Goal: Task Accomplishment & Management: Use online tool/utility

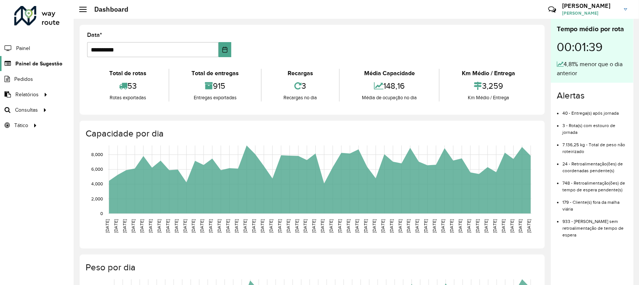
click at [39, 63] on span "Painel de Sugestão" at bounding box center [38, 64] width 47 height 8
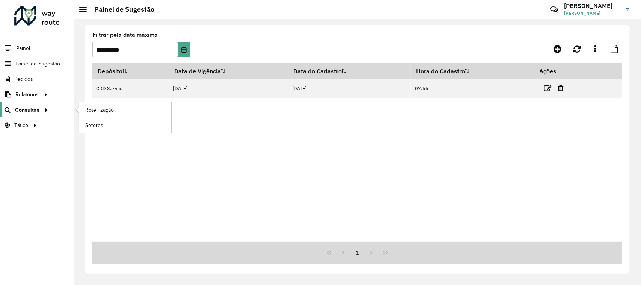
click at [40, 109] on div at bounding box center [44, 110] width 11 height 8
click at [102, 108] on span "Roteirização" at bounding box center [100, 110] width 30 height 8
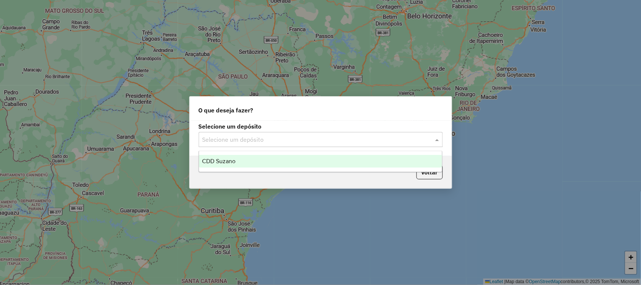
click at [301, 140] on input "text" at bounding box center [313, 139] width 222 height 9
click at [302, 161] on div "CDD Suzano" at bounding box center [320, 161] width 243 height 13
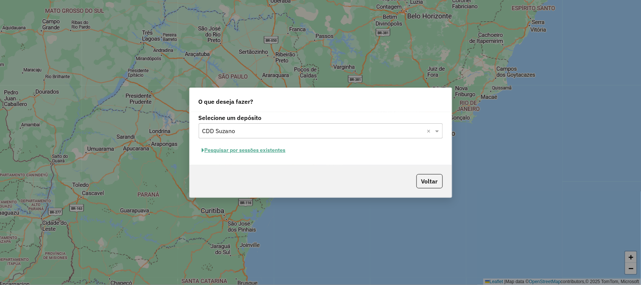
click at [276, 151] on button "Pesquisar por sessões existentes" at bounding box center [244, 150] width 90 height 12
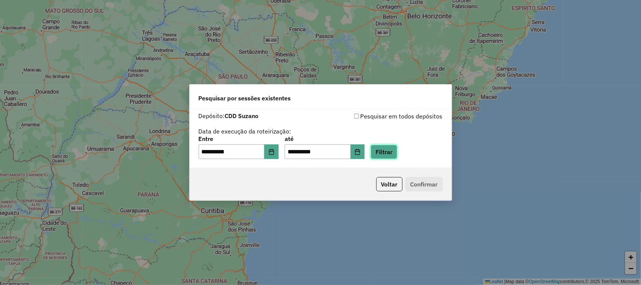
click at [397, 152] on button "Filtrar" at bounding box center [384, 152] width 27 height 14
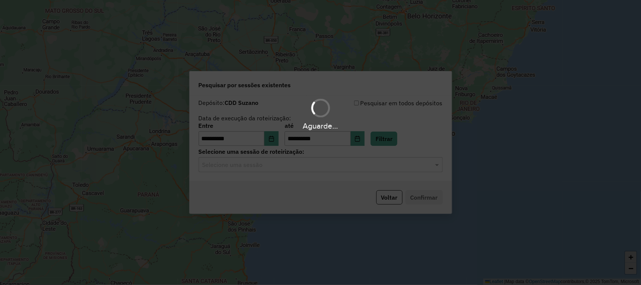
click at [372, 168] on input "text" at bounding box center [313, 164] width 222 height 9
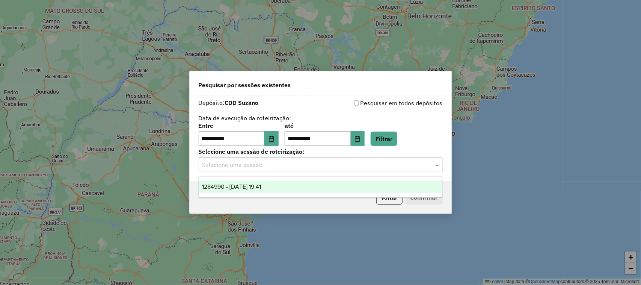
drag, startPoint x: 315, startPoint y: 185, endPoint x: 455, endPoint y: 213, distance: 142.6
click at [316, 185] on div "1284990 - [DATE] 19:41" at bounding box center [320, 186] width 243 height 13
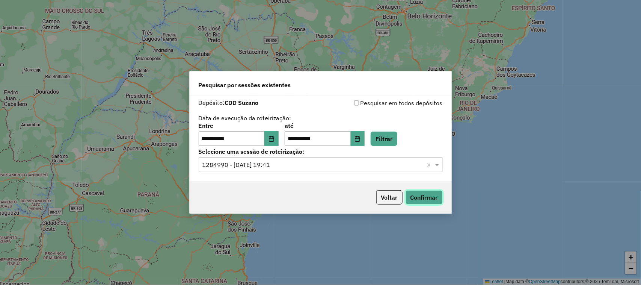
click at [427, 199] on button "Confirmar" at bounding box center [424, 197] width 37 height 14
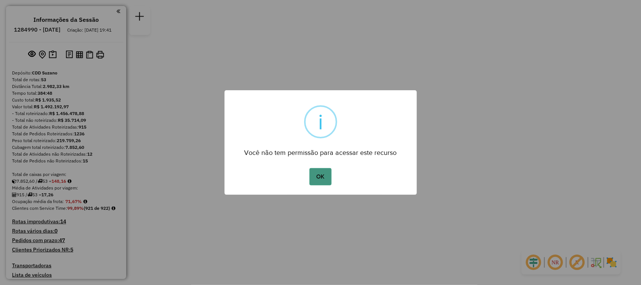
click at [315, 181] on button "OK" at bounding box center [320, 176] width 22 height 17
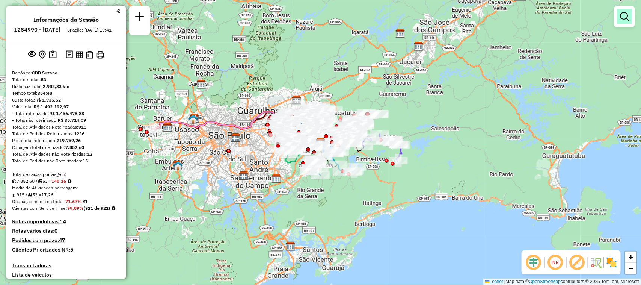
click at [631, 21] on link at bounding box center [624, 16] width 15 height 15
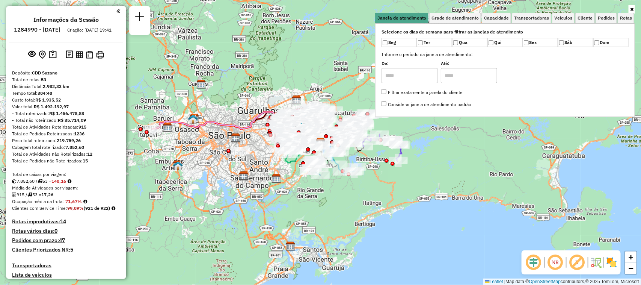
scroll to position [920, 0]
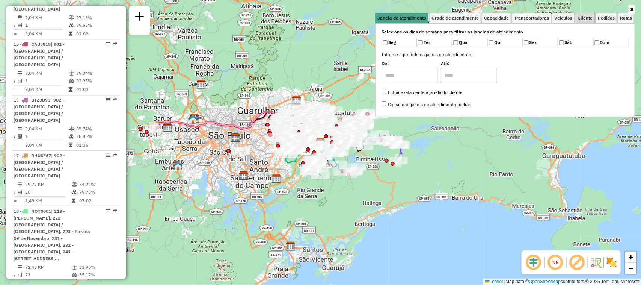
click at [585, 19] on span "Cliente" at bounding box center [585, 18] width 15 height 5
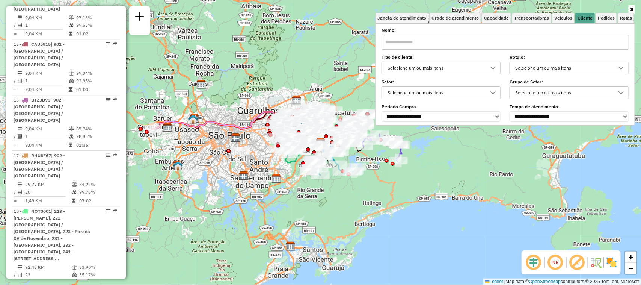
click at [477, 43] on input "text" at bounding box center [504, 42] width 247 height 15
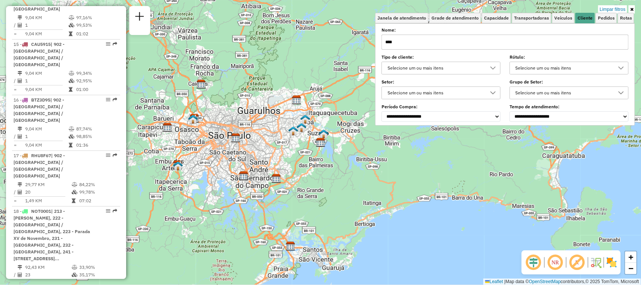
paste input "****"
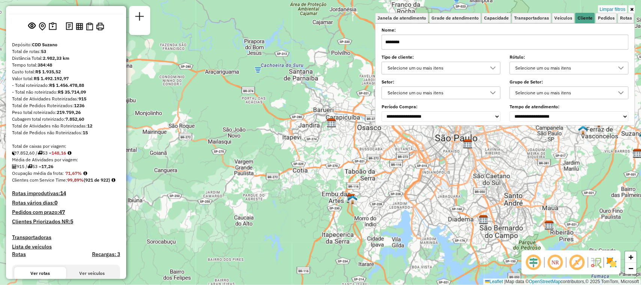
scroll to position [0, 0]
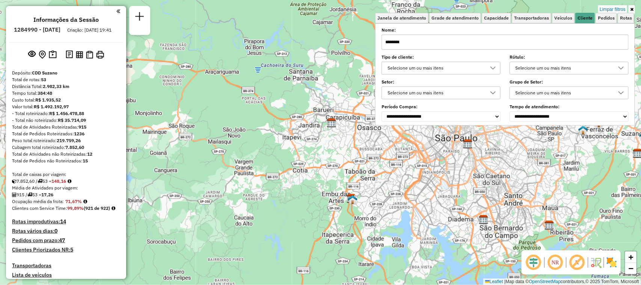
type input "********"
click at [631, 8] on icon at bounding box center [631, 9] width 3 height 5
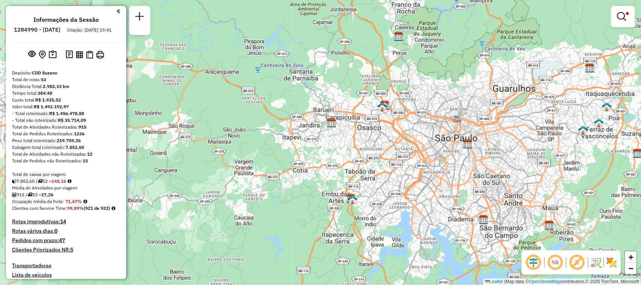
scroll to position [920, 0]
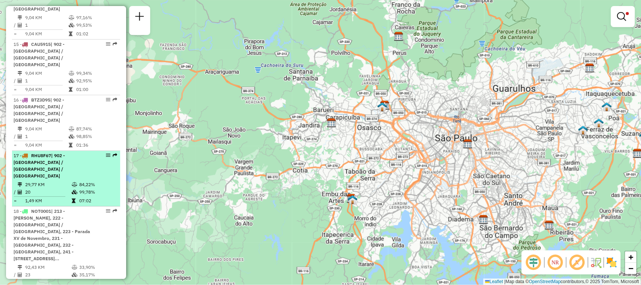
click at [55, 156] on div "17 - RHU8F67 | 902 - Centro de Suzano / Vila São Francisco / Vila Silveira" at bounding box center [54, 165] width 80 height 27
select select "**********"
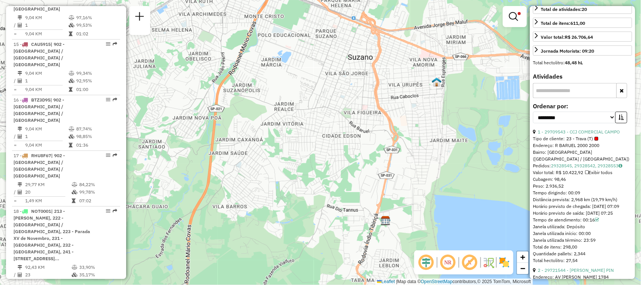
scroll to position [235, 0]
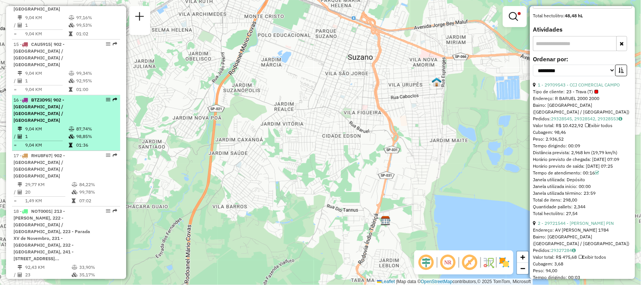
click at [57, 110] on div "16 - BTZ3D95 | 902 - Centro de Suzano / Vila São Francisco / Vila Silveira" at bounding box center [54, 110] width 80 height 27
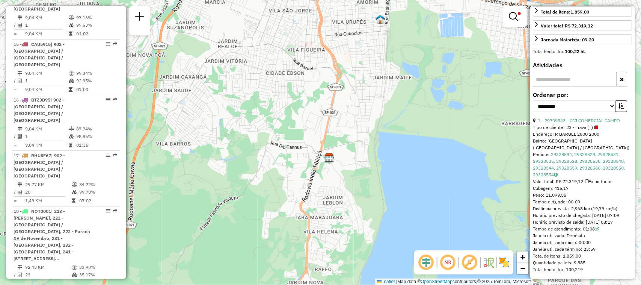
scroll to position [773, 0]
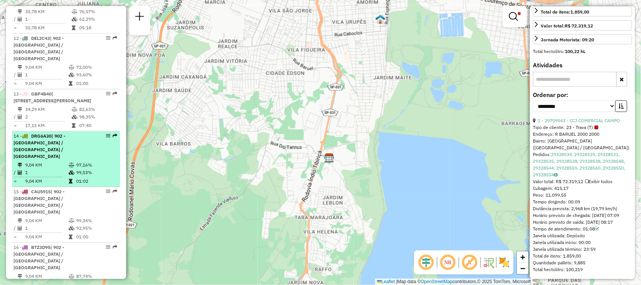
click at [67, 158] on div "14 - DRG6A30 | 902 - Centro de Suzano / Vila São Francisco / Vila Silveira" at bounding box center [54, 146] width 80 height 27
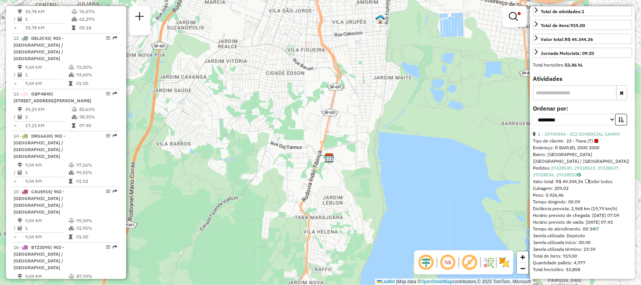
scroll to position [0, 0]
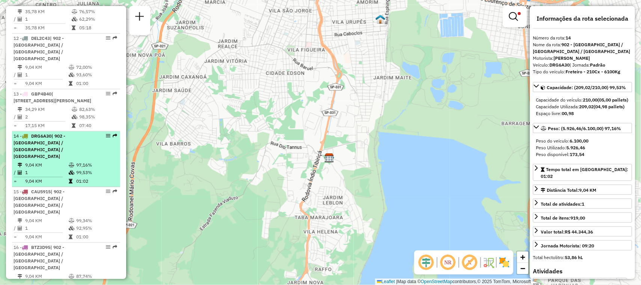
click at [87, 167] on td "97,16%" at bounding box center [96, 165] width 41 height 8
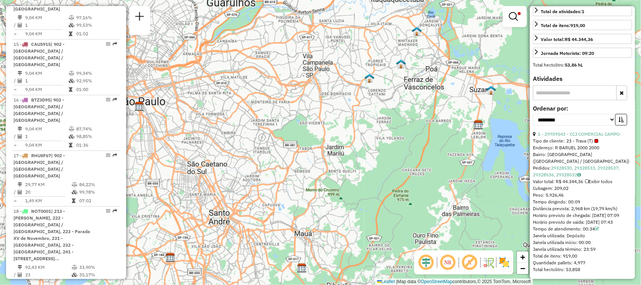
scroll to position [108, 0]
